Goal: Book appointment/travel/reservation

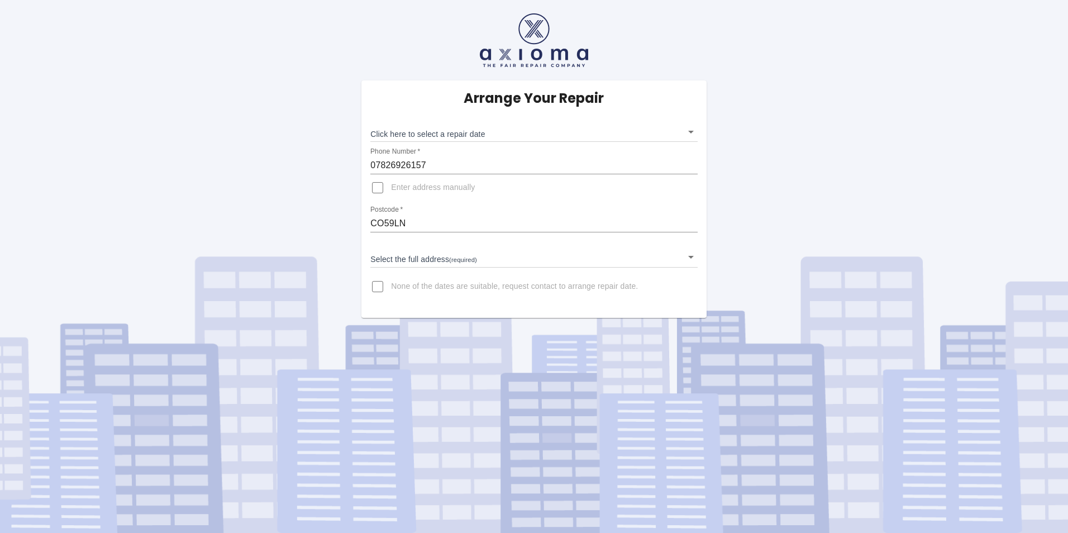
click at [489, 137] on body "Arrange Your Repair Click here to select a repair date ​ Phone Number   * 07826…" at bounding box center [534, 266] width 1068 height 533
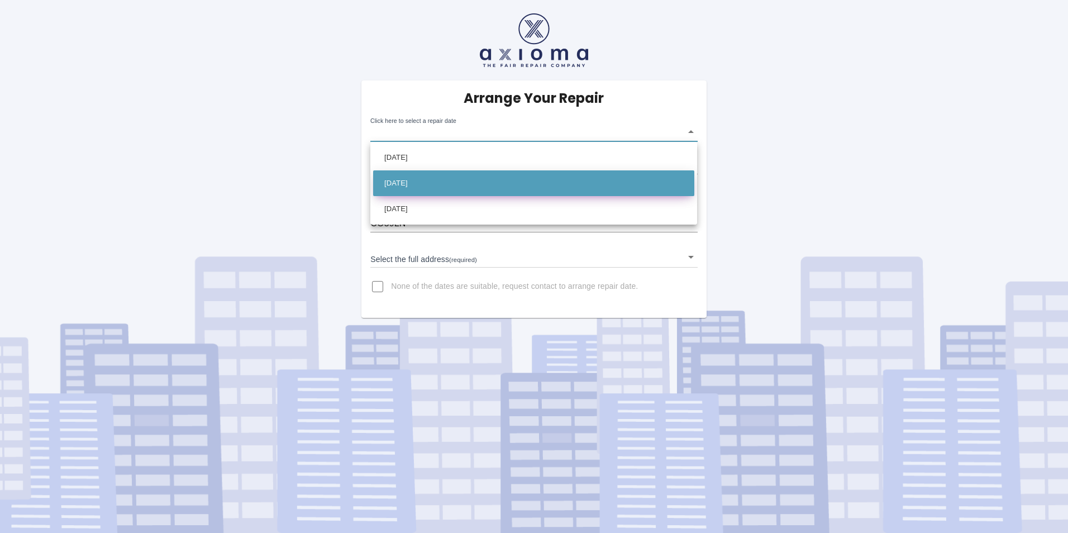
click at [487, 178] on li "[DATE]" at bounding box center [533, 183] width 321 height 26
type input "[DATE]T00:00:00.000Z"
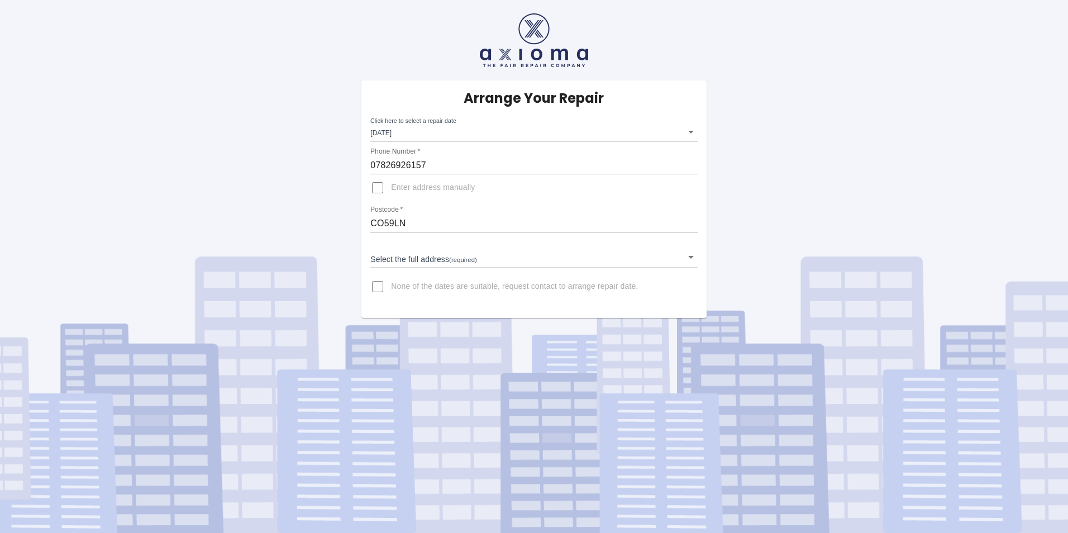
click at [379, 187] on input "Enter address manually" at bounding box center [377, 187] width 27 height 27
checkbox input "true"
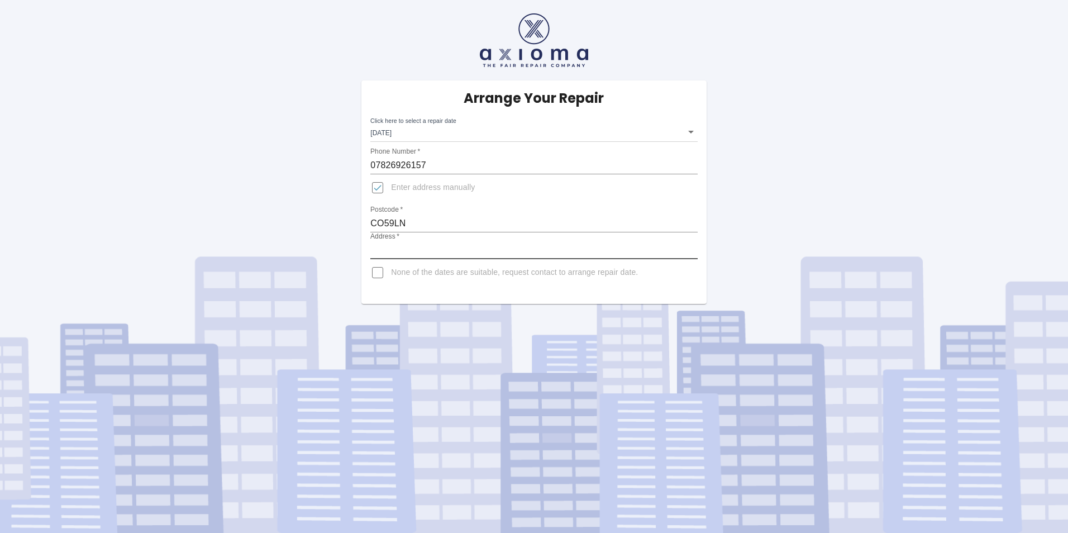
click at [406, 244] on input "Address   *" at bounding box center [533, 250] width 327 height 18
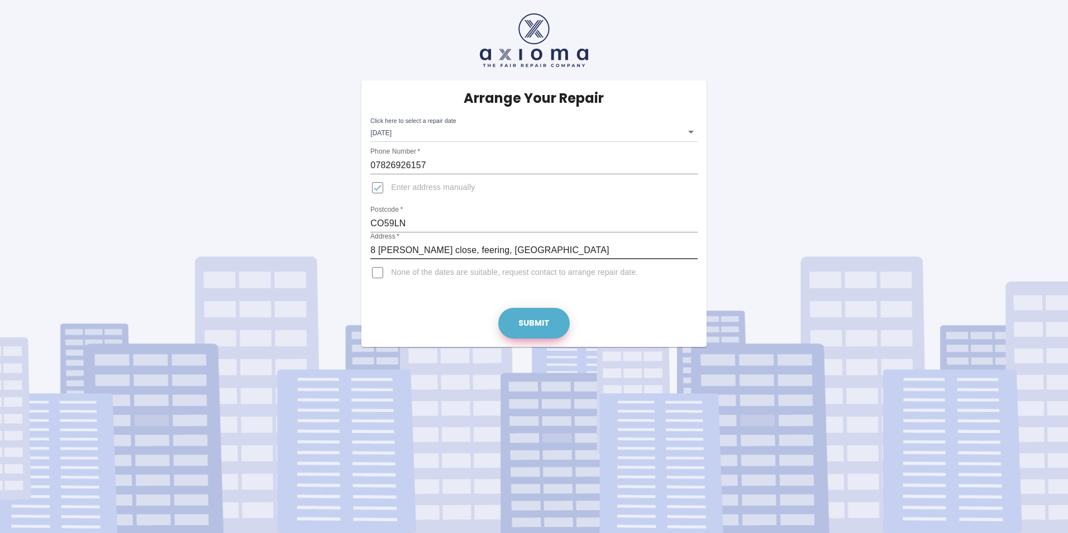
type input "8 [PERSON_NAME] close, feering, [GEOGRAPHIC_DATA]"
click at [535, 320] on button "Submit" at bounding box center [534, 323] width 72 height 31
